Goal: Check status: Check status

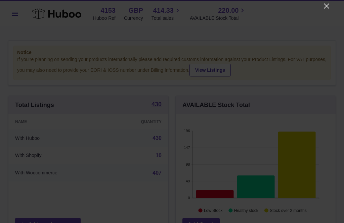
click at [319, 10] on div at bounding box center [172, 111] width 344 height 223
click at [325, 7] on icon "Close" at bounding box center [326, 5] width 5 height 5
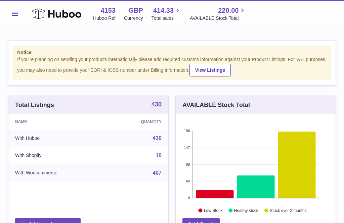
click at [160, 15] on span "Total sales" at bounding box center [166, 18] width 30 height 6
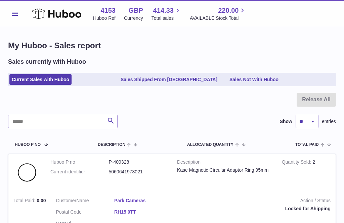
click at [146, 78] on link "Sales Shipped From [GEOGRAPHIC_DATA]" at bounding box center [168, 79] width 101 height 11
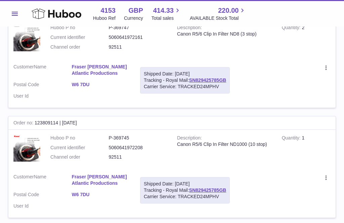
scroll to position [138, 0]
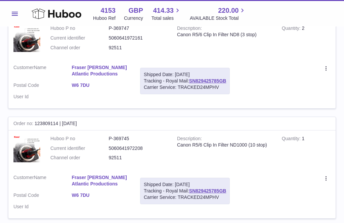
click at [207, 188] on link "SN829425785GB" at bounding box center [207, 190] width 37 height 5
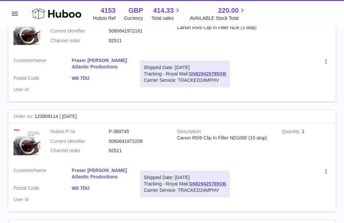
scroll to position [147, 0]
